Goal: Complete application form: Complete application form

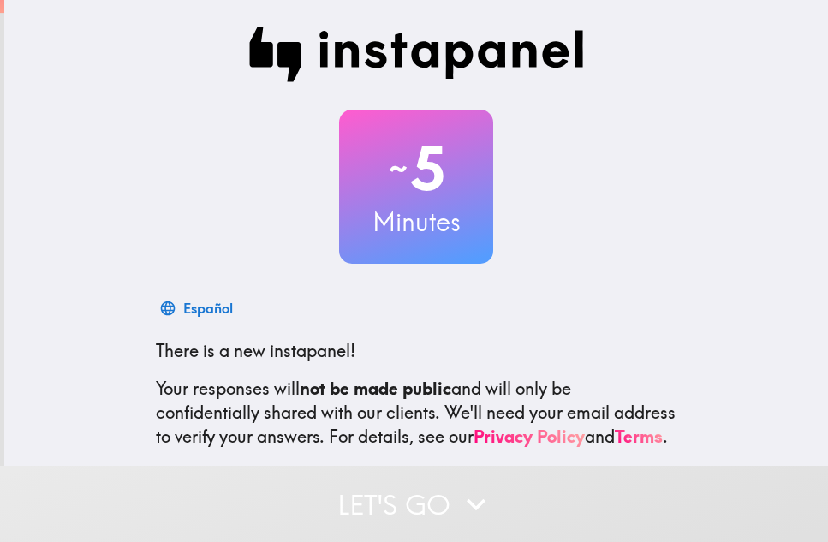
scroll to position [170, 0]
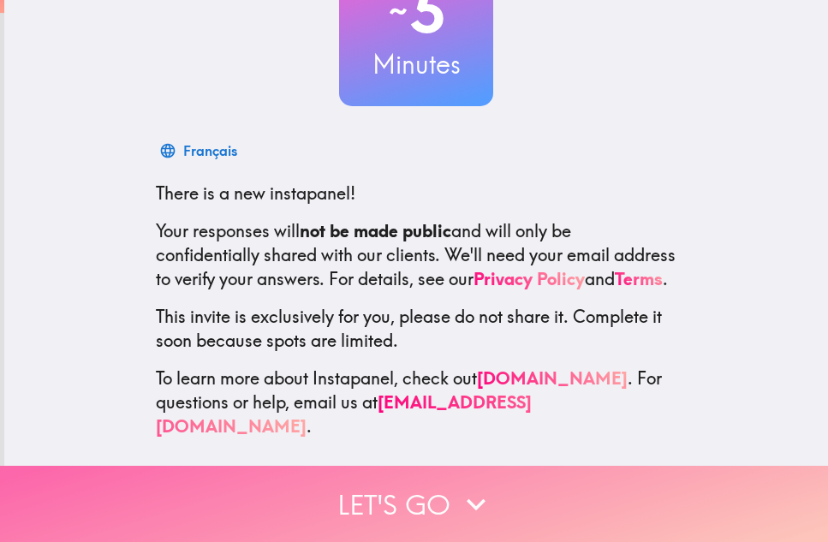
click at [440, 495] on button "Let's go" at bounding box center [414, 504] width 828 height 76
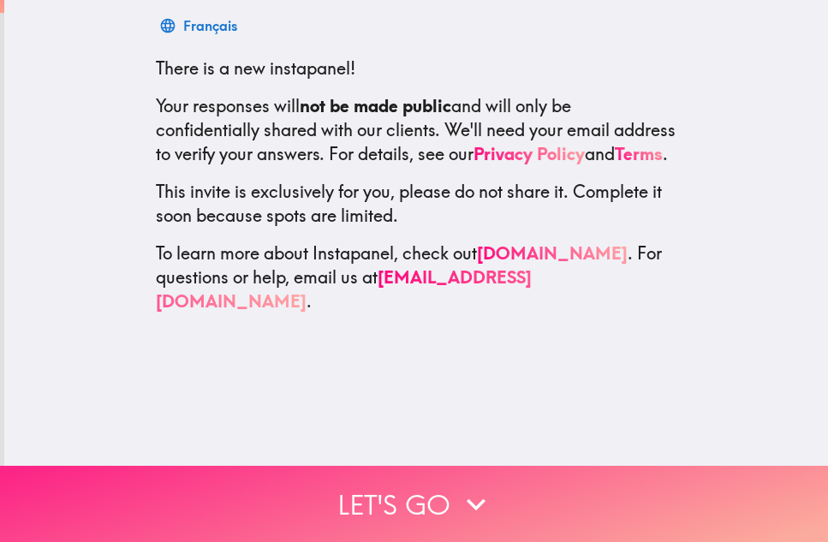
scroll to position [0, 0]
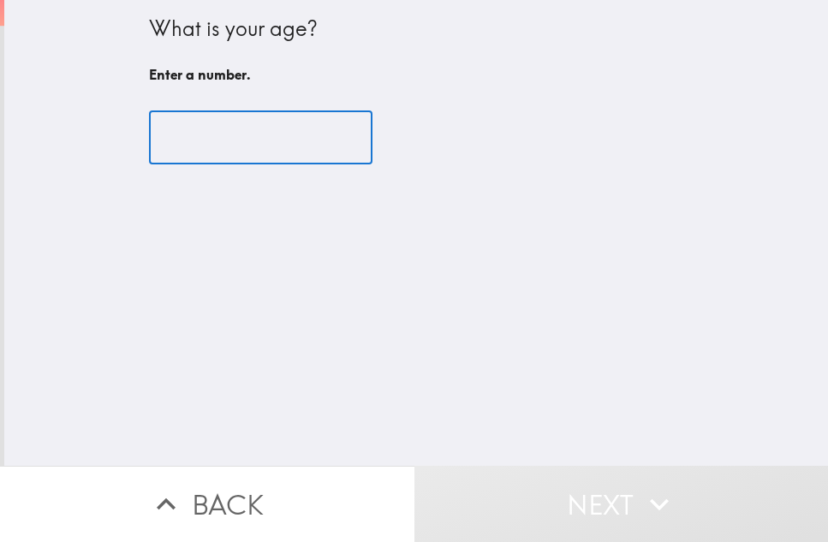
click at [239, 137] on input "number" at bounding box center [260, 137] width 223 height 53
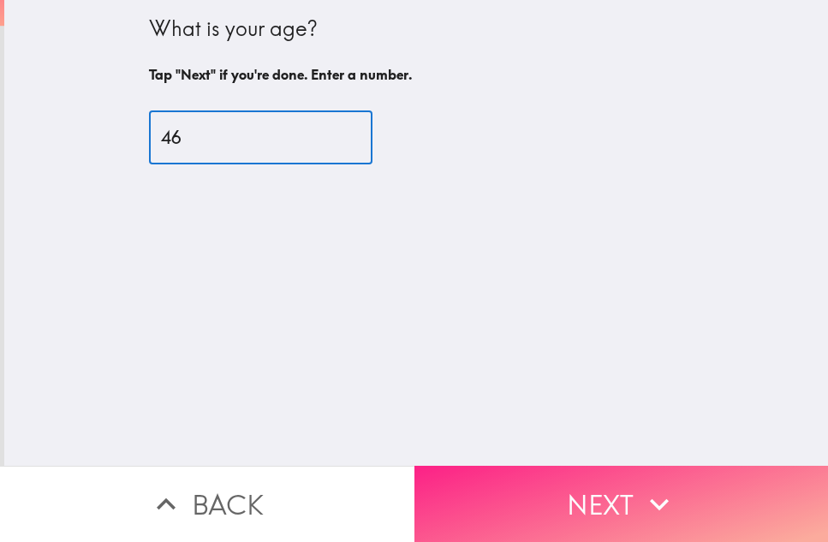
type input "46"
click at [592, 482] on button "Next" at bounding box center [621, 504] width 414 height 76
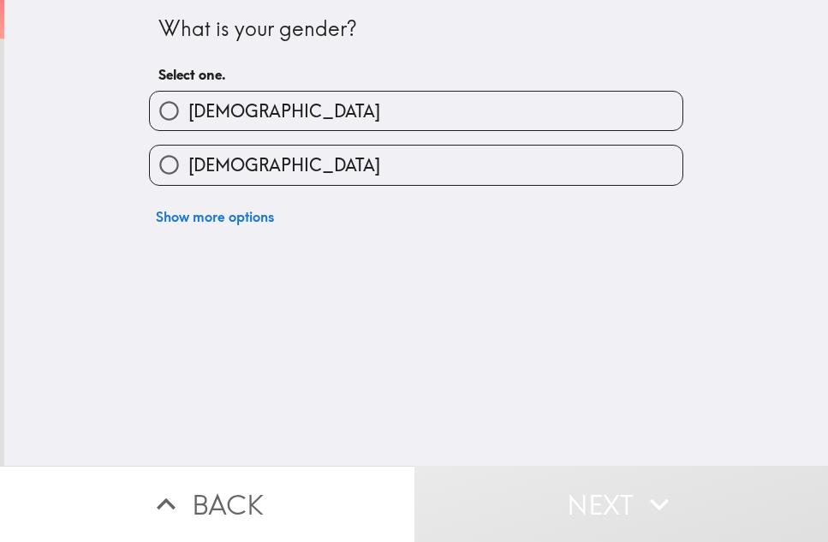
click at [298, 117] on label "[DEMOGRAPHIC_DATA]" at bounding box center [416, 111] width 533 height 39
click at [188, 117] on input "[DEMOGRAPHIC_DATA]" at bounding box center [169, 111] width 39 height 39
radio input "true"
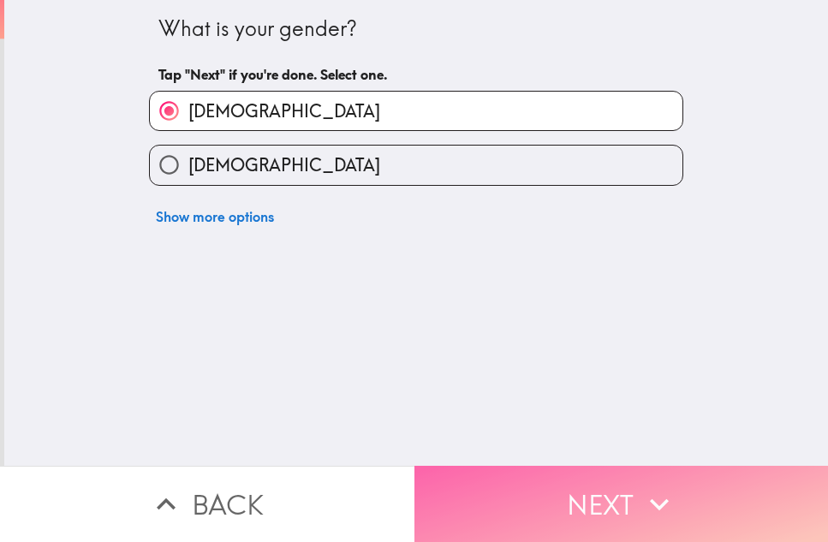
click at [648, 469] on button "Next" at bounding box center [621, 504] width 414 height 76
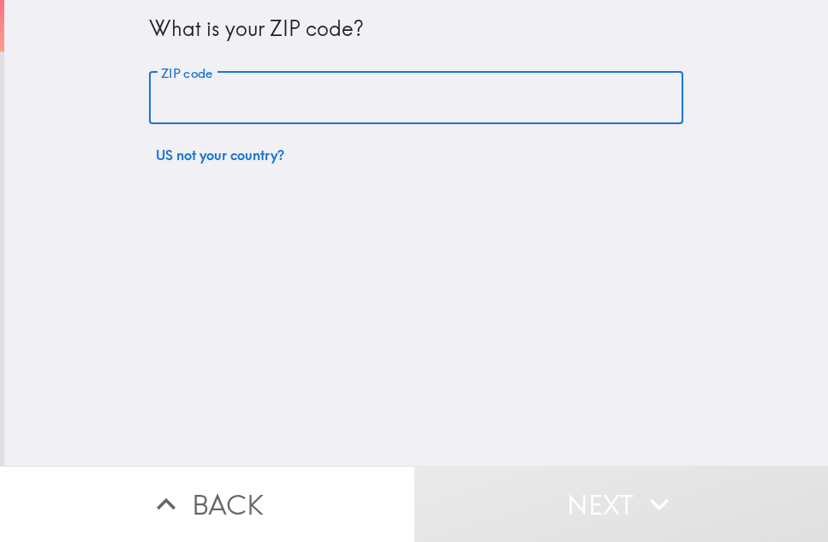
click at [247, 94] on input "ZIP code" at bounding box center [416, 98] width 534 height 53
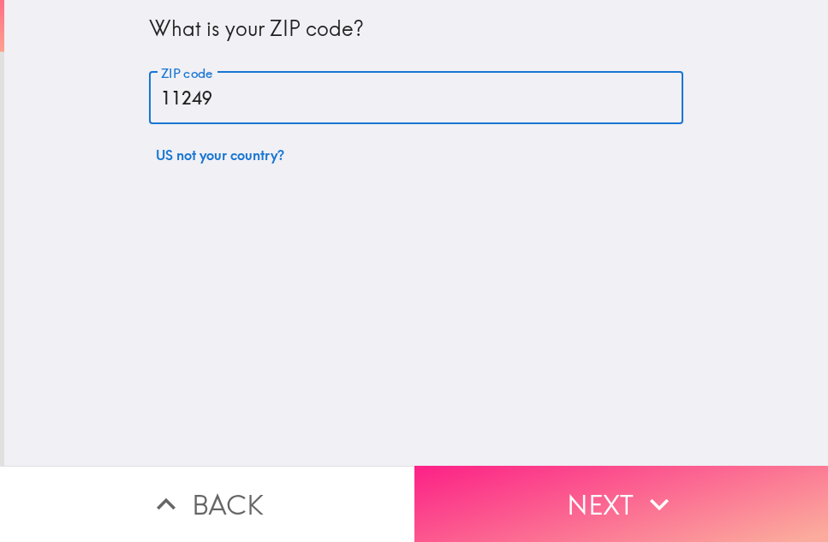
type input "11249"
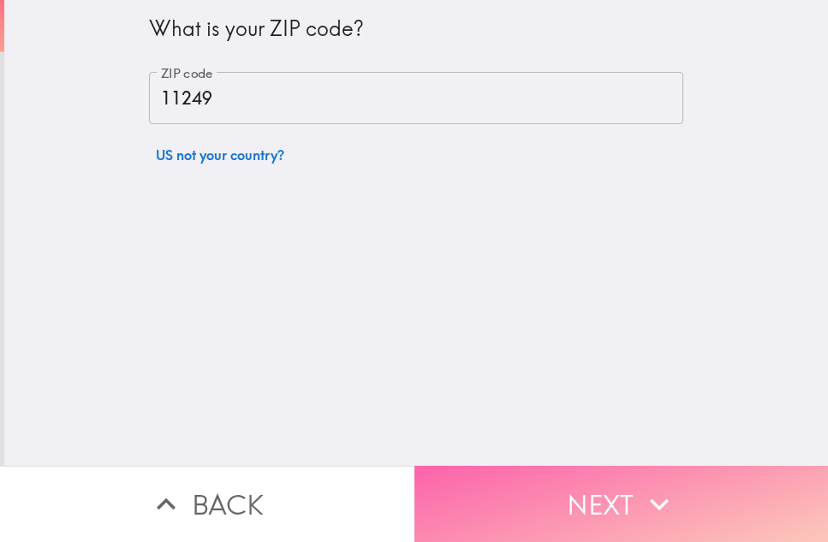
click at [617, 492] on button "Next" at bounding box center [621, 504] width 414 height 76
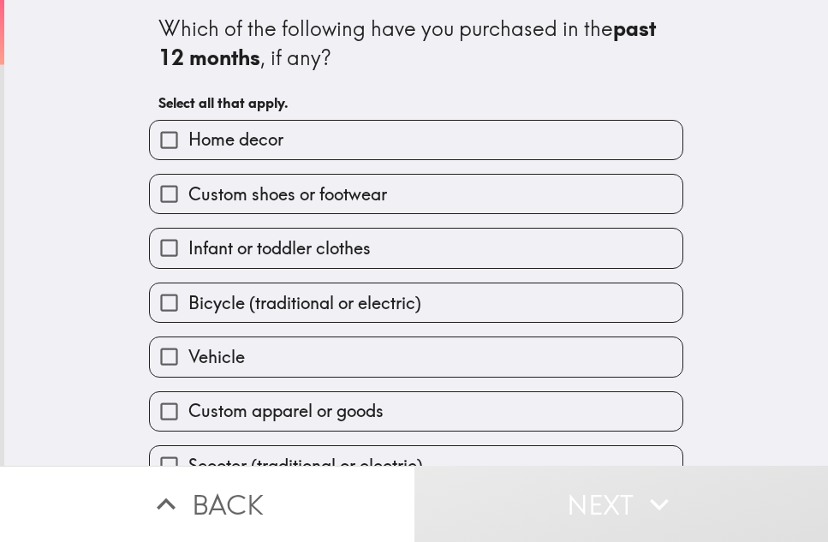
click at [376, 138] on label "Home decor" at bounding box center [416, 140] width 533 height 39
click at [188, 138] on input "Home decor" at bounding box center [169, 140] width 39 height 39
checkbox input "true"
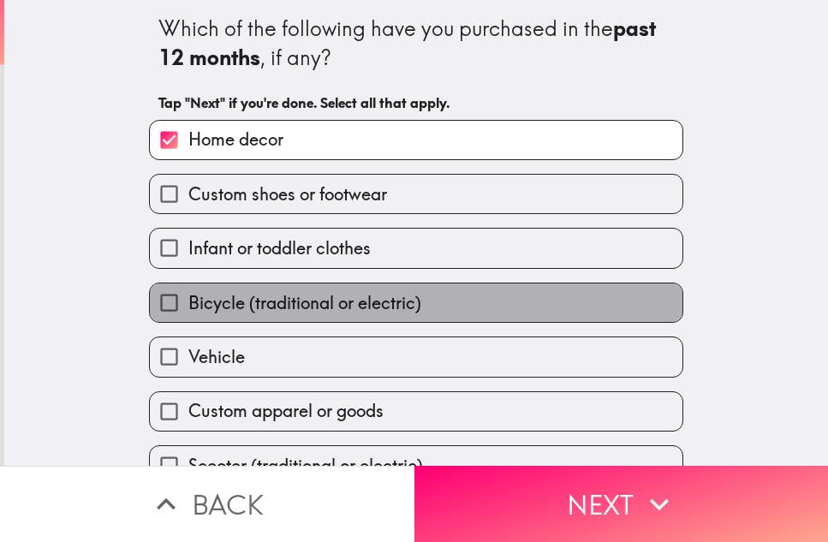
click at [391, 310] on span "Bicycle (traditional or electric)" at bounding box center [304, 303] width 233 height 24
click at [188, 310] on input "Bicycle (traditional or electric)" at bounding box center [169, 302] width 39 height 39
checkbox input "true"
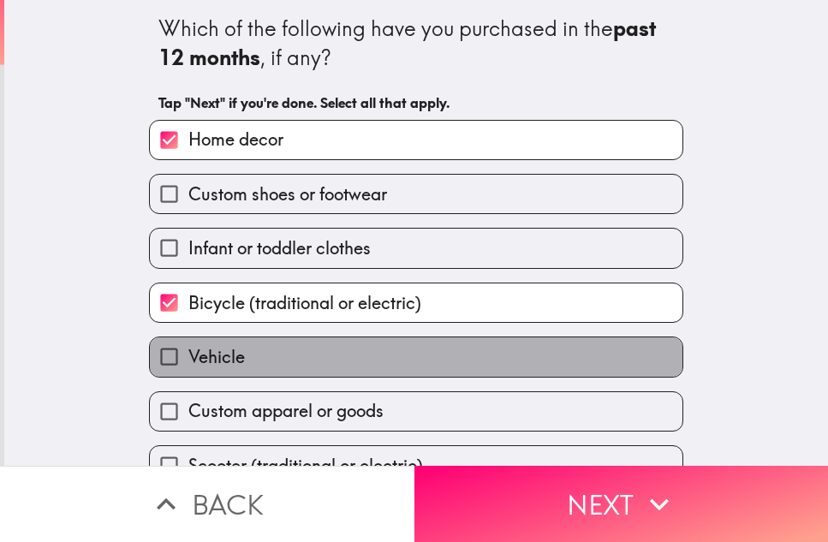
click at [369, 360] on label "Vehicle" at bounding box center [416, 356] width 533 height 39
click at [188, 360] on input "Vehicle" at bounding box center [169, 356] width 39 height 39
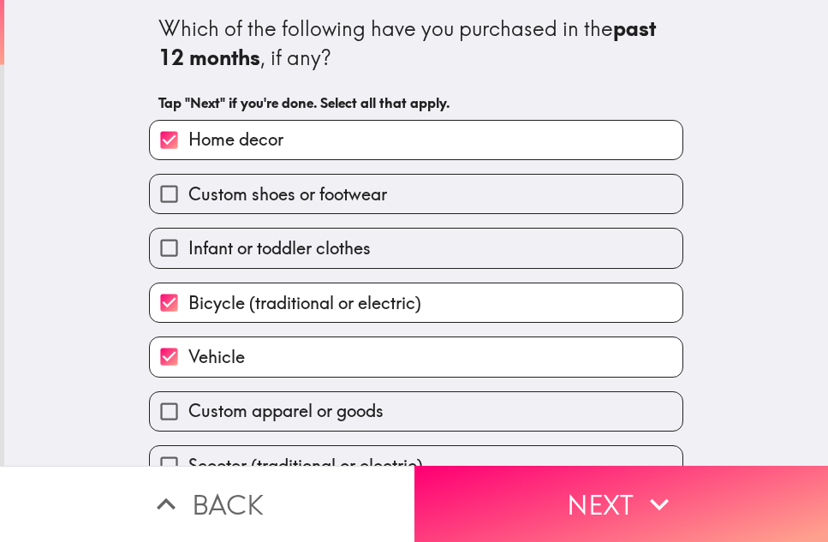
scroll to position [86, 0]
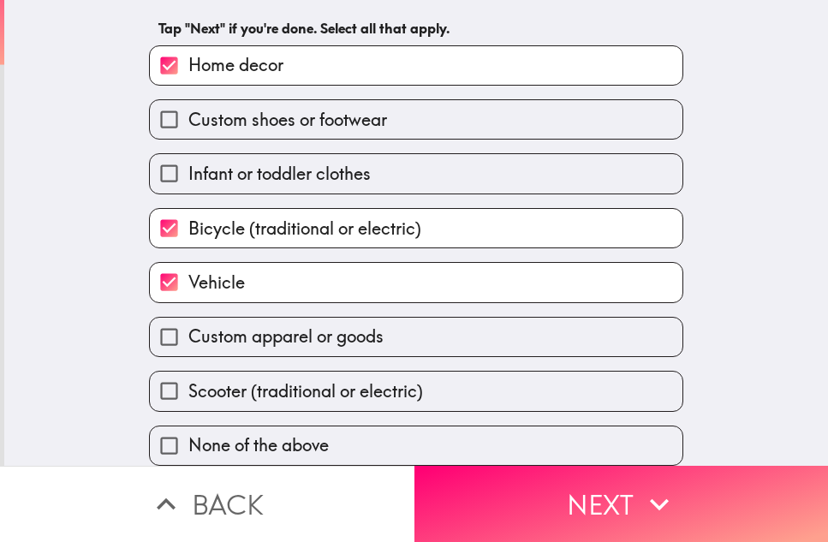
click at [372, 268] on label "Vehicle" at bounding box center [416, 282] width 533 height 39
click at [188, 268] on input "Vehicle" at bounding box center [169, 282] width 39 height 39
checkbox input "false"
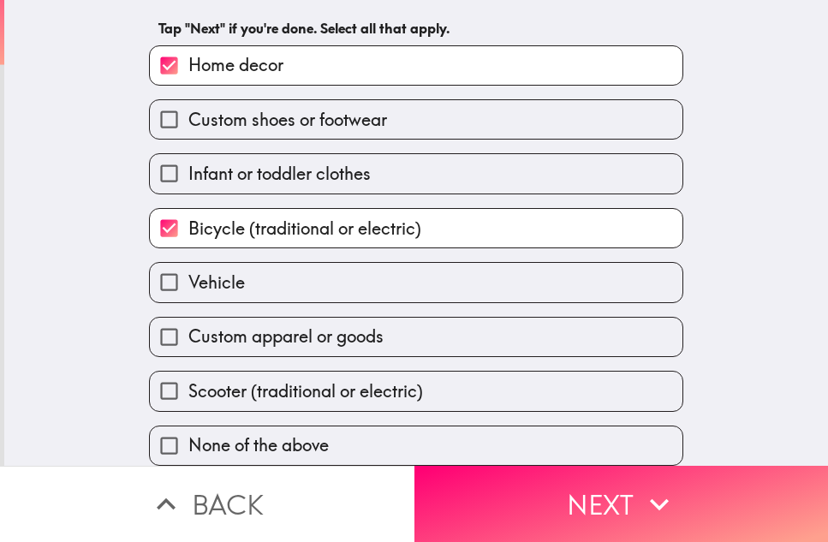
click at [398, 330] on label "Custom apparel or goods" at bounding box center [416, 337] width 533 height 39
click at [188, 330] on input "Custom apparel or goods" at bounding box center [169, 337] width 39 height 39
checkbox input "true"
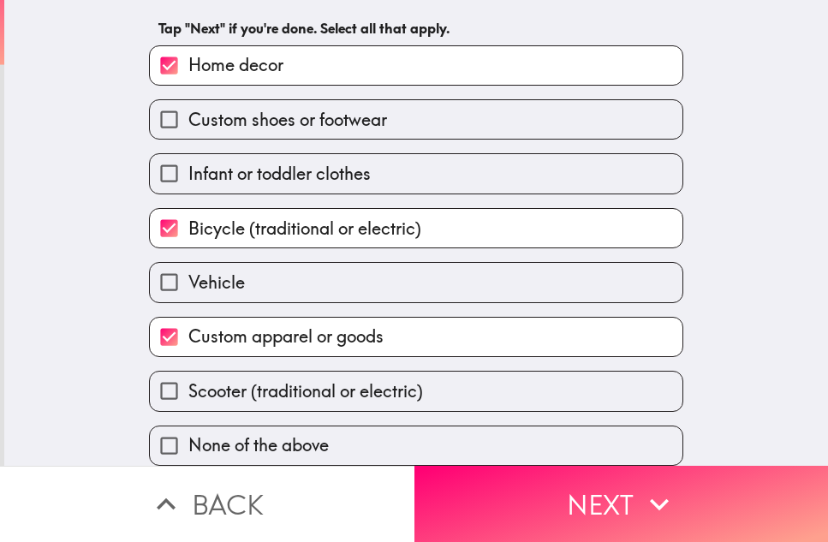
scroll to position [87, 0]
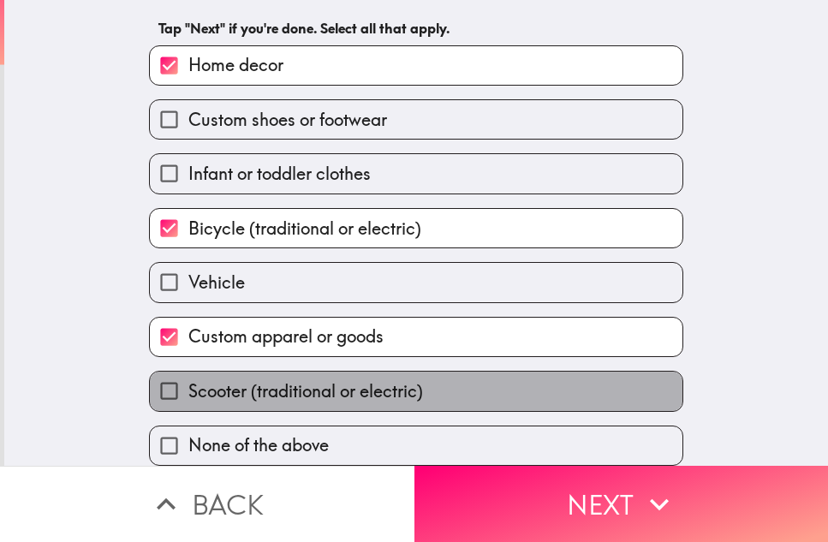
click at [413, 381] on span "Scooter (traditional or electric)" at bounding box center [305, 391] width 235 height 24
click at [188, 381] on input "Scooter (traditional or electric)" at bounding box center [169, 391] width 39 height 39
checkbox input "true"
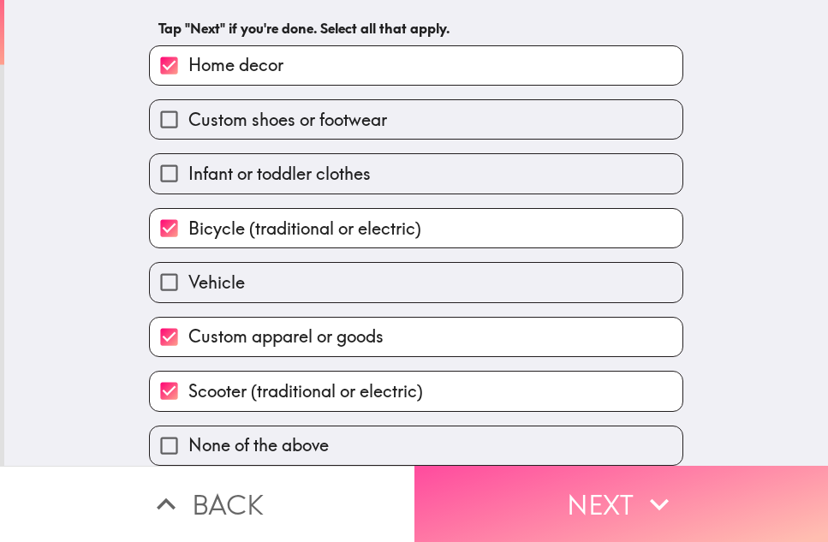
click at [575, 473] on button "Next" at bounding box center [621, 504] width 414 height 76
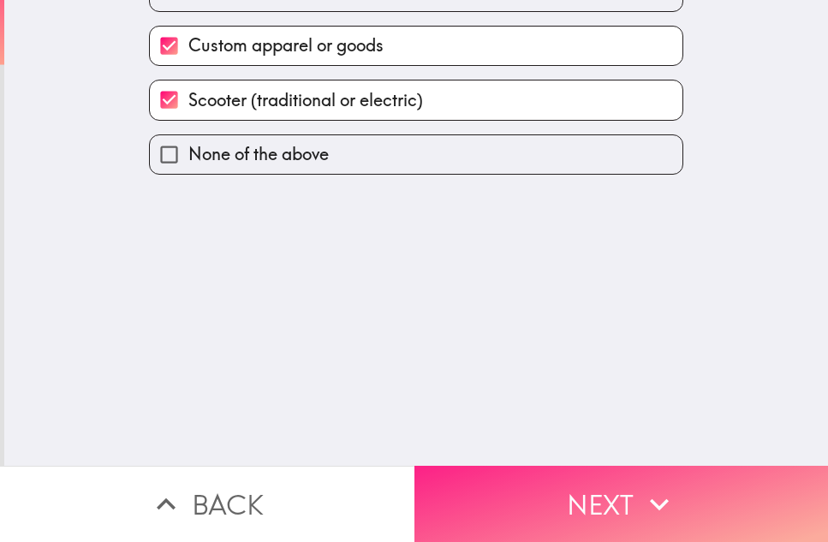
scroll to position [0, 0]
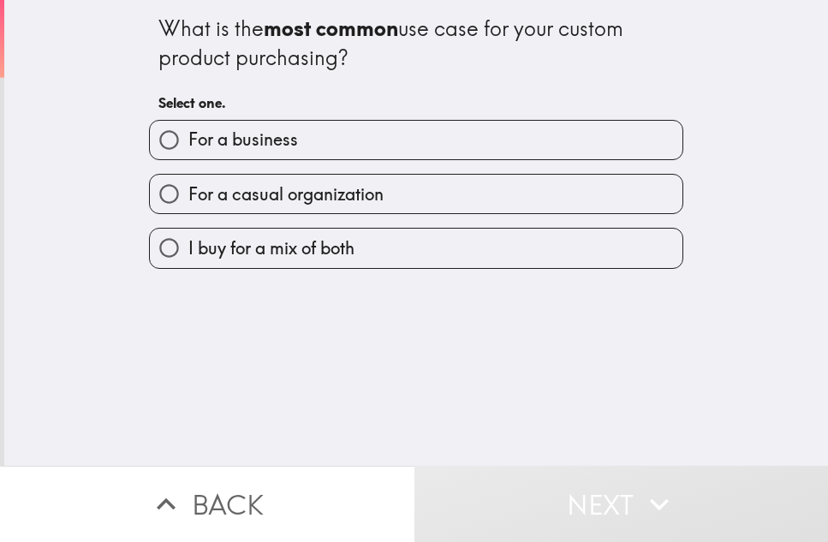
click at [365, 260] on label "I buy for a mix of both" at bounding box center [416, 248] width 533 height 39
click at [188, 260] on input "I buy for a mix of both" at bounding box center [169, 248] width 39 height 39
radio input "true"
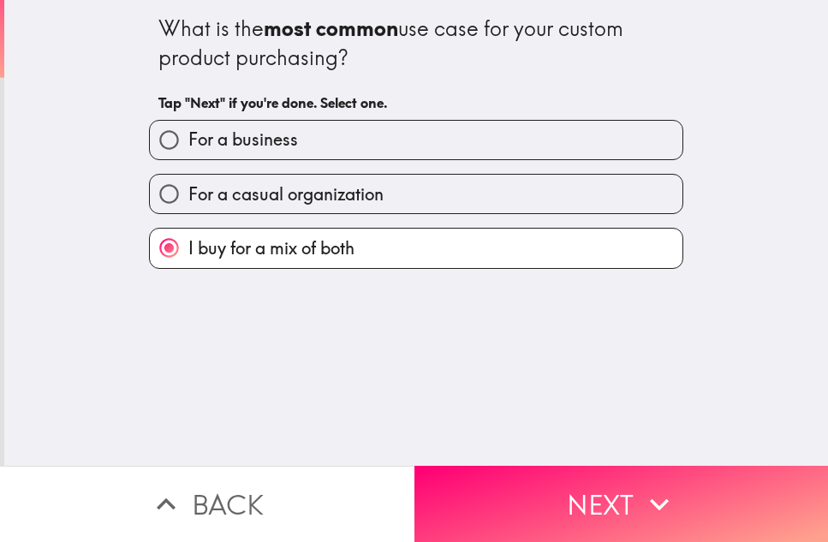
click at [548, 473] on button "Next" at bounding box center [621, 504] width 414 height 76
